Goal: Task Accomplishment & Management: Use online tool/utility

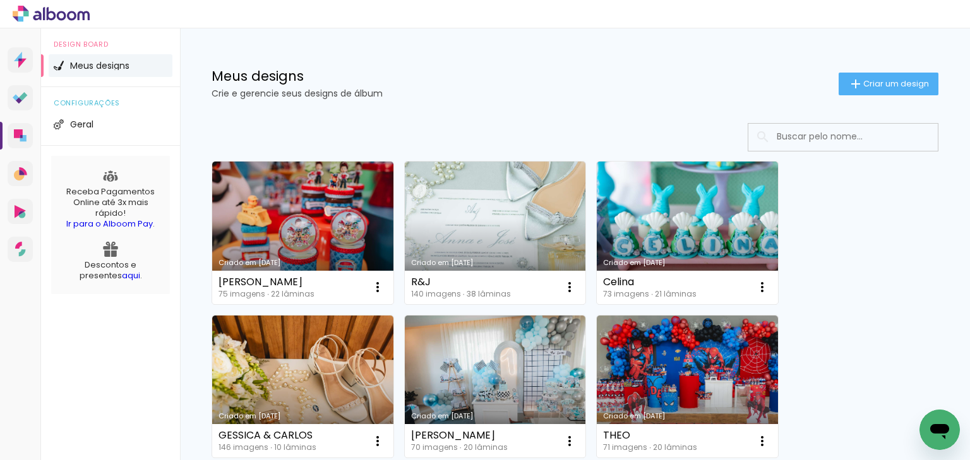
click at [247, 75] on h1 "Meus designs" at bounding box center [524, 75] width 627 height 13
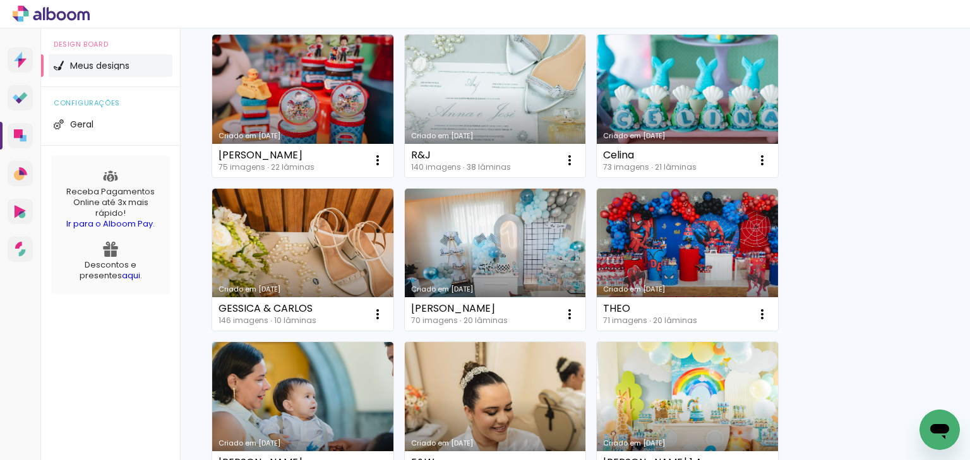
scroll to position [152, 0]
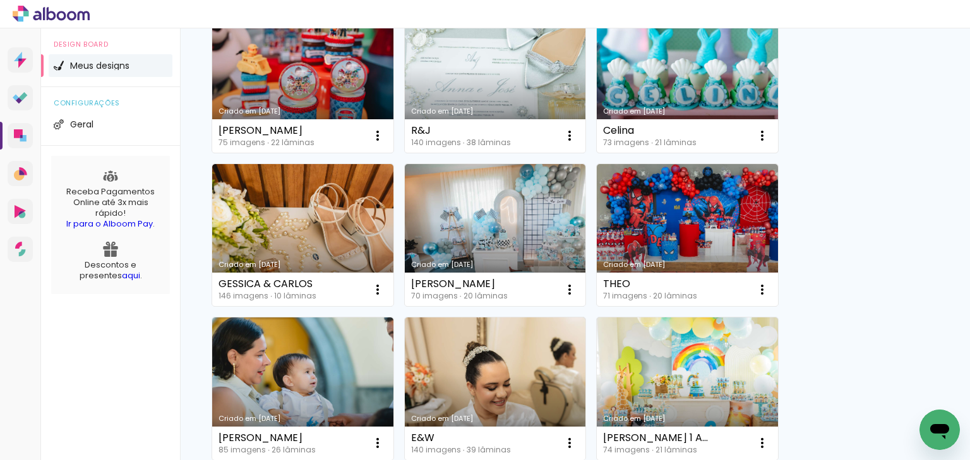
click at [619, 49] on link "Criado em [DATE]" at bounding box center [687, 81] width 181 height 143
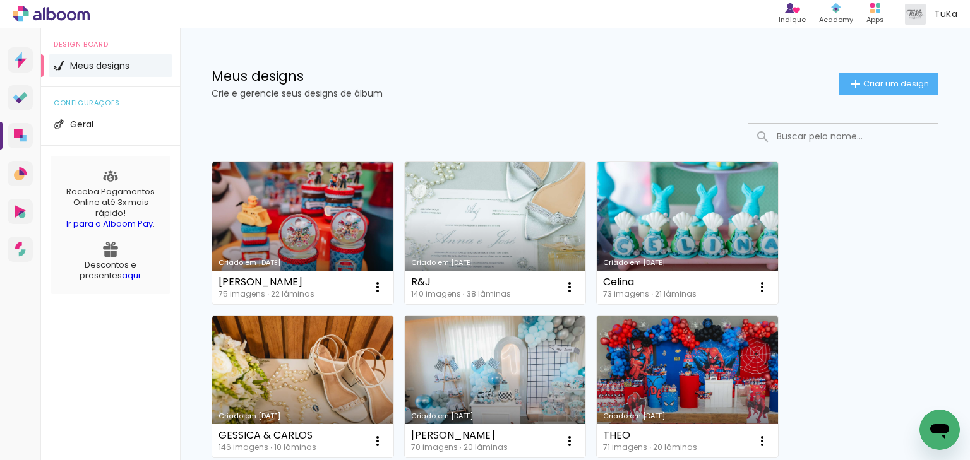
click at [453, 366] on link "Criado em [DATE]" at bounding box center [495, 387] width 181 height 143
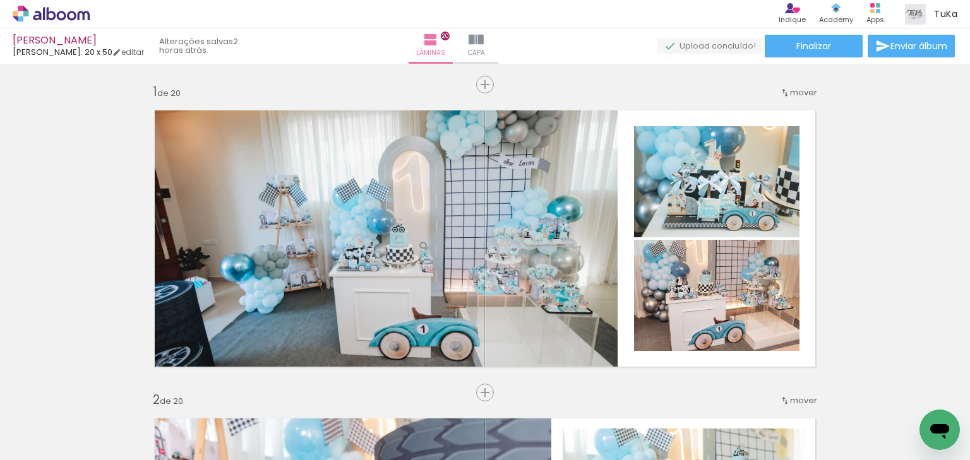
scroll to position [4596, 0]
